Goal: Entertainment & Leisure: Consume media (video, audio)

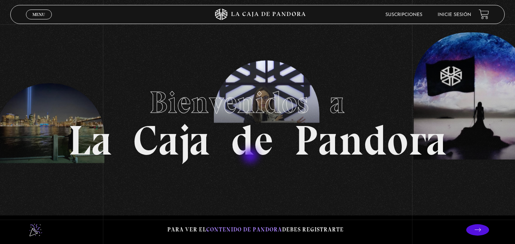
scroll to position [38, 0]
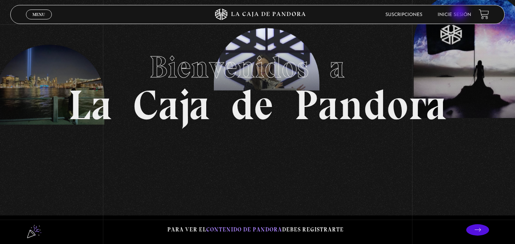
click at [460, 13] on link "Inicie sesión" at bounding box center [455, 15] width 34 height 5
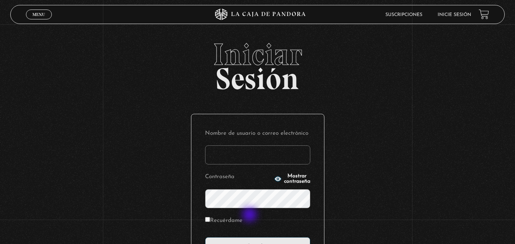
scroll to position [76, 0]
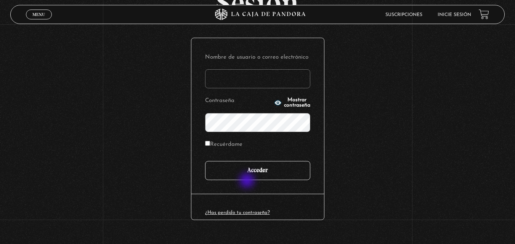
type input "animarte1905"
click at [253, 170] on input "Acceder" at bounding box center [257, 170] width 105 height 19
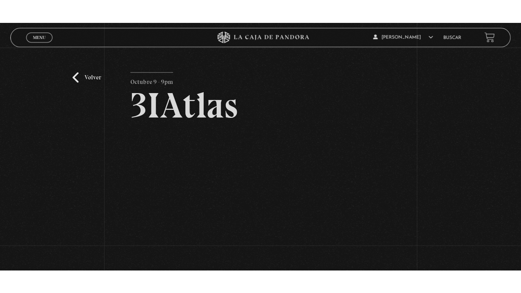
scroll to position [76, 0]
